Goal: Transaction & Acquisition: Subscribe to service/newsletter

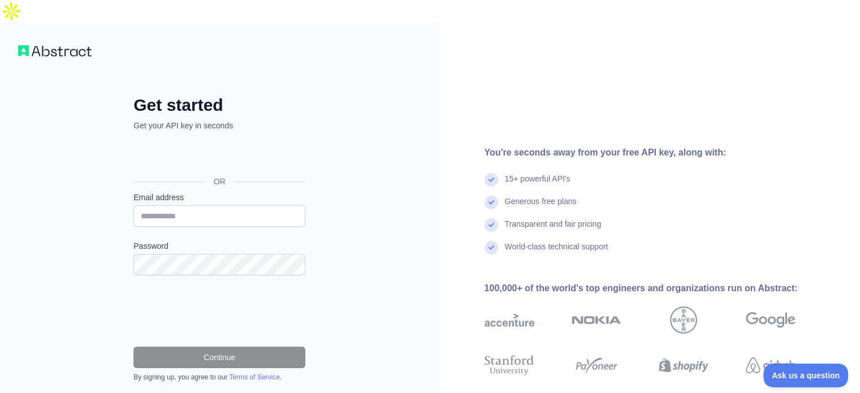
scroll to position [70, 0]
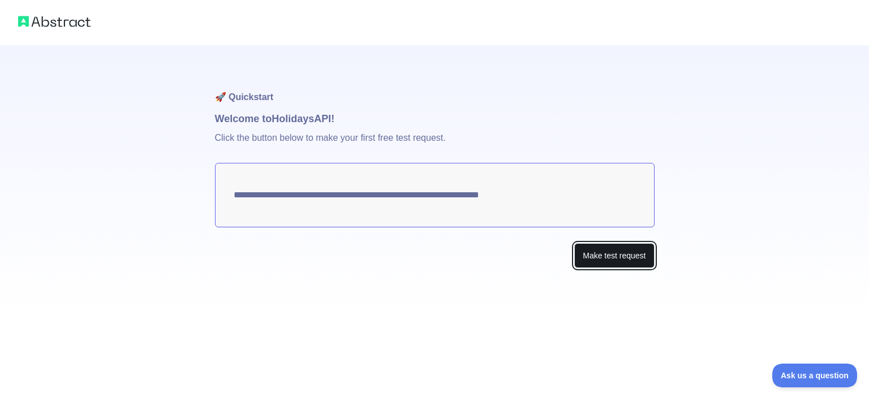
click at [612, 243] on button "Make test request" at bounding box center [614, 255] width 80 height 25
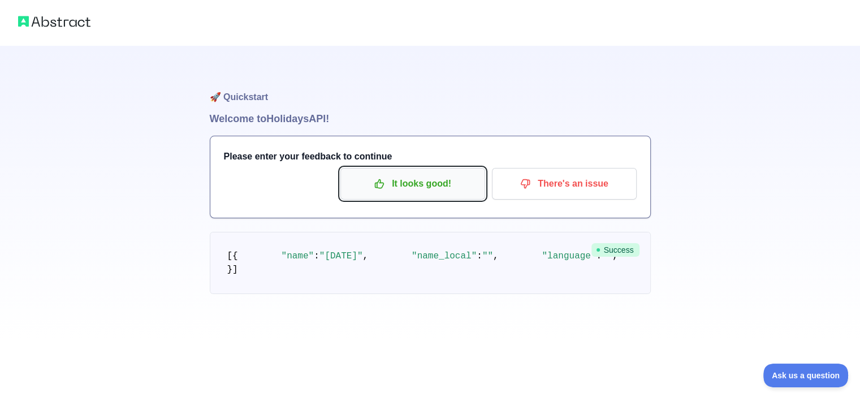
click at [425, 174] on p "It looks good!" at bounding box center [413, 183] width 128 height 19
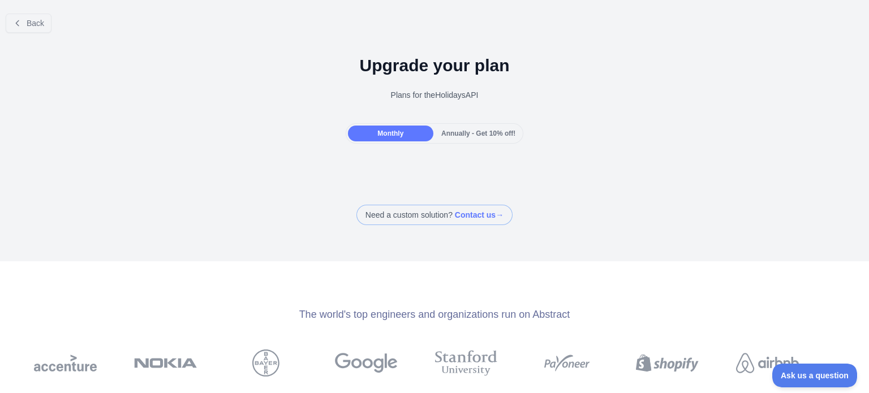
click at [468, 130] on span "Annually - Get 10% off!" at bounding box center [478, 134] width 74 height 8
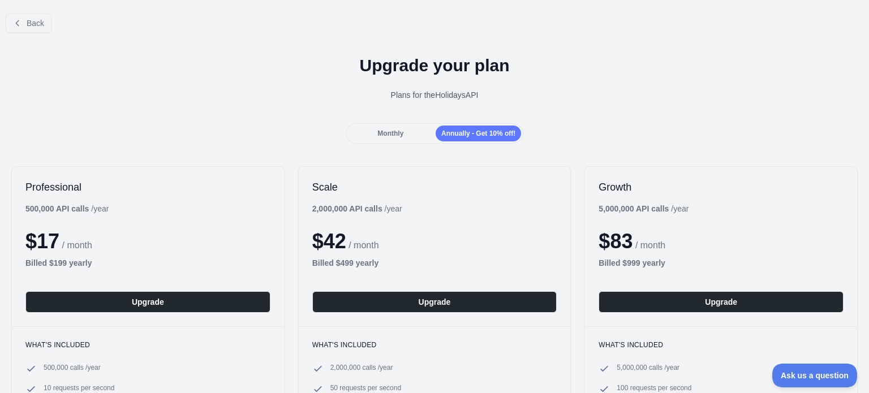
click at [401, 130] on span "Monthly" at bounding box center [390, 134] width 26 height 8
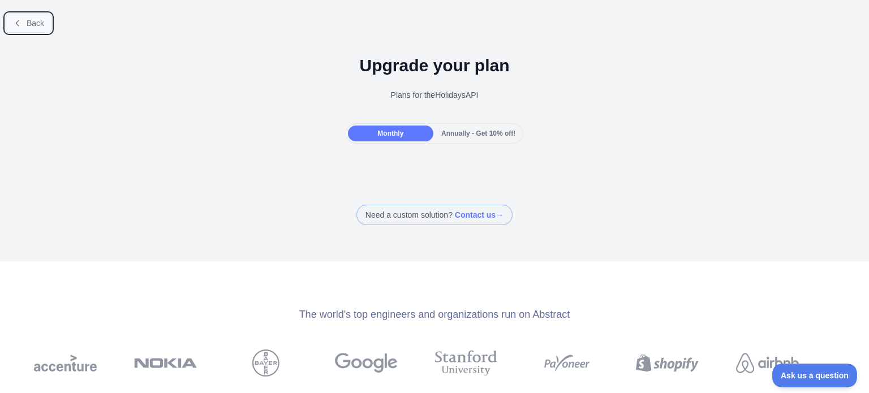
click at [23, 22] on button "Back" at bounding box center [29, 23] width 46 height 19
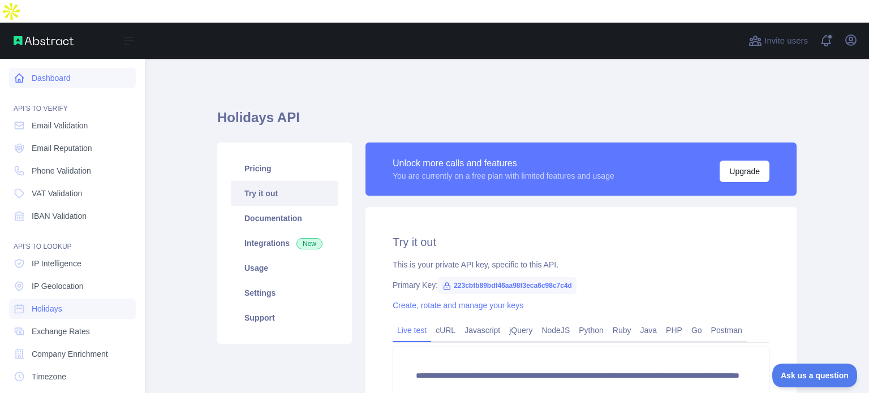
click at [15, 72] on icon at bounding box center [19, 77] width 11 height 11
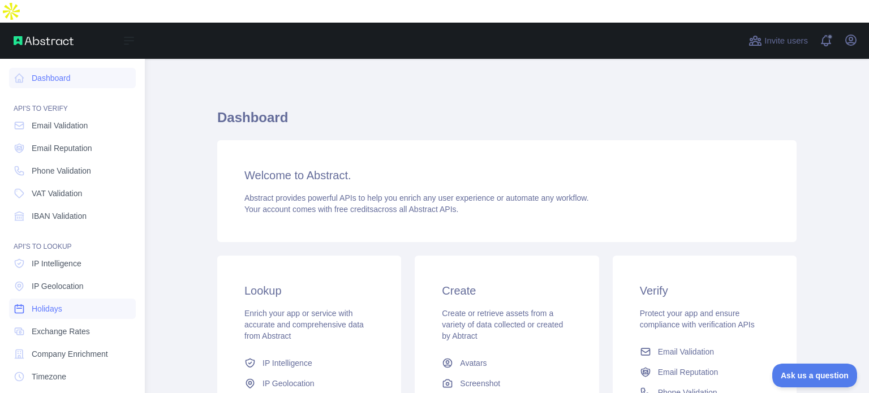
click at [64, 299] on link "Holidays" at bounding box center [72, 309] width 127 height 20
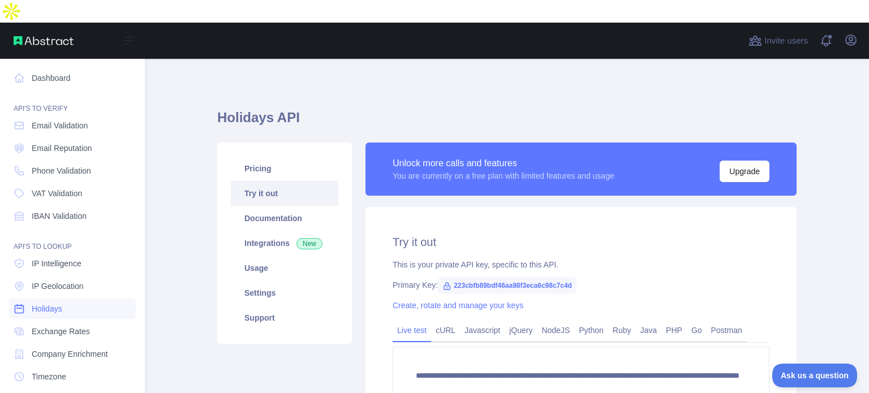
click at [64, 299] on link "Holidays" at bounding box center [72, 309] width 127 height 20
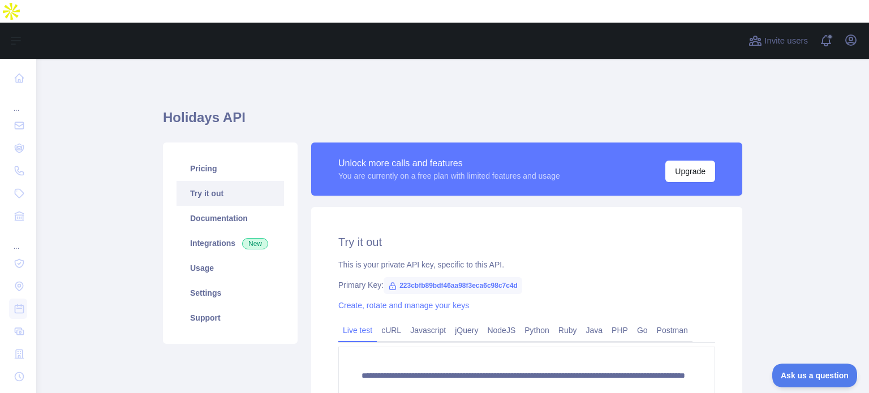
scroll to position [143, 0]
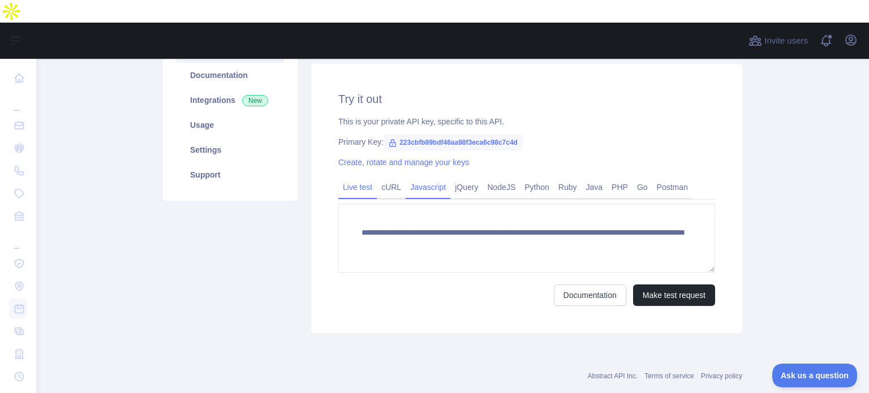
click at [425, 178] on link "Javascript" at bounding box center [428, 187] width 45 height 18
